Goal: Task Accomplishment & Management: Manage account settings

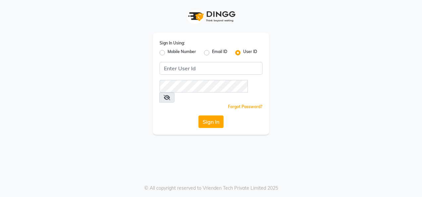
click at [168, 54] on label "Mobile Number" at bounding box center [182, 53] width 29 height 8
click at [168, 53] on input "Mobile Number" at bounding box center [170, 51] width 4 height 4
radio input "true"
radio input "false"
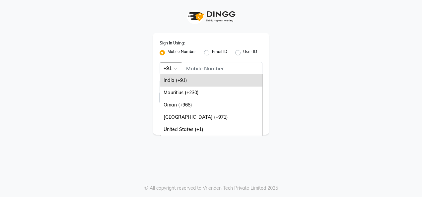
click at [178, 71] on span at bounding box center [178, 70] width 8 height 7
click at [186, 106] on div "Oman (+968)" at bounding box center [211, 105] width 102 height 12
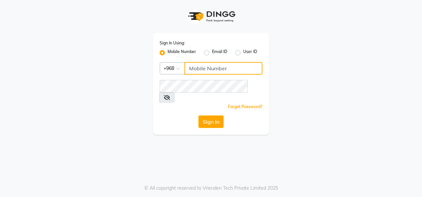
click at [207, 69] on input "Username" at bounding box center [223, 68] width 78 height 13
type input "94289005"
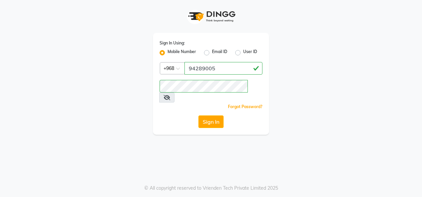
click at [285, 86] on div "Sign In Using: Mobile Number Email ID User ID Country Code × [PHONE_NUMBER] Rem…" at bounding box center [211, 67] width 378 height 135
click at [213, 115] on button "Sign In" at bounding box center [210, 121] width 25 height 13
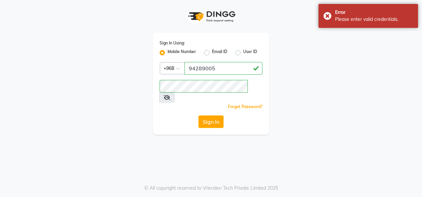
click at [175, 93] on span at bounding box center [166, 98] width 15 height 10
click at [170, 95] on icon at bounding box center [167, 97] width 7 height 5
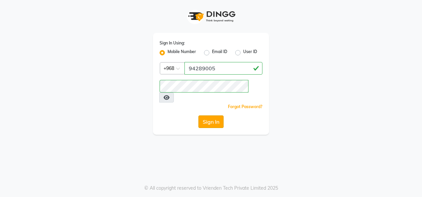
click at [211, 115] on button "Sign In" at bounding box center [210, 121] width 25 height 13
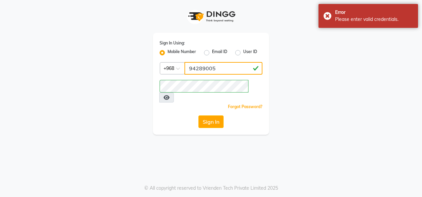
click at [216, 68] on input "94289005" at bounding box center [223, 68] width 78 height 13
